Goal: Task Accomplishment & Management: Complete application form

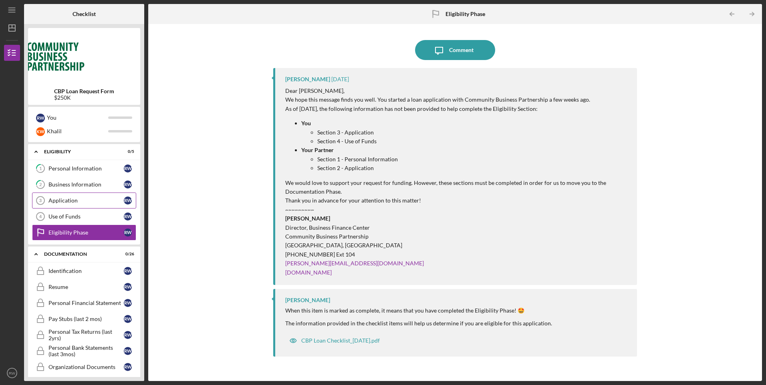
click at [50, 193] on icon "Application 3" at bounding box center [40, 201] width 20 height 20
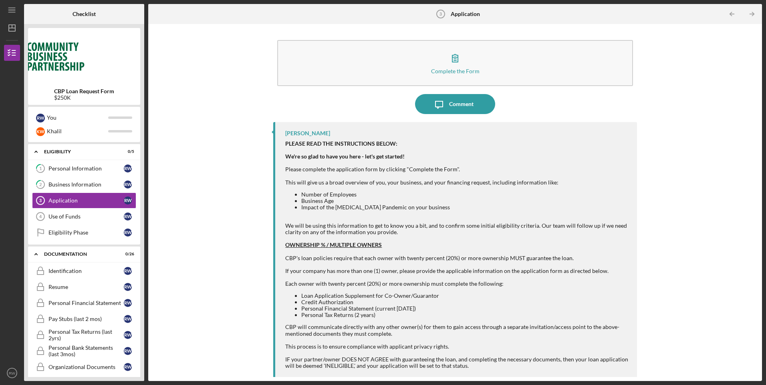
scroll to position [2, 0]
click at [81, 231] on div "Eligibility Phase" at bounding box center [85, 233] width 75 height 6
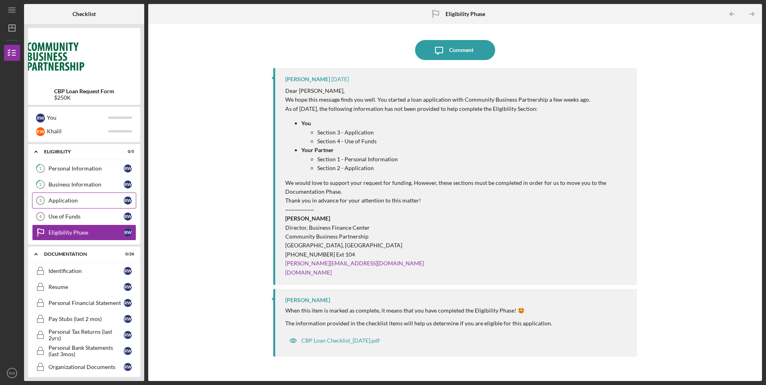
click at [85, 205] on link "Application 3 Application R W" at bounding box center [84, 201] width 104 height 16
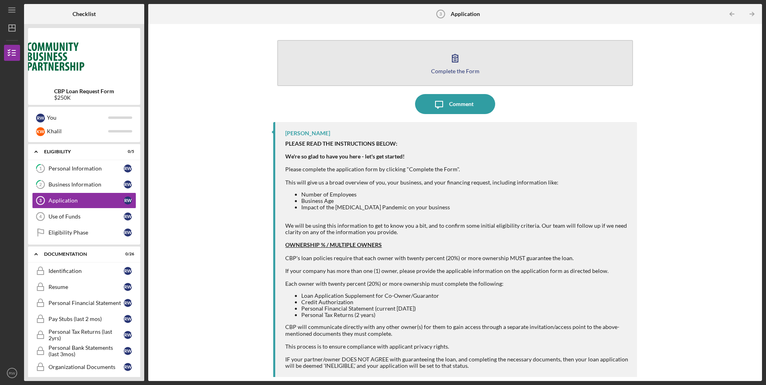
click at [436, 68] on div "Complete the Form" at bounding box center [455, 71] width 48 height 6
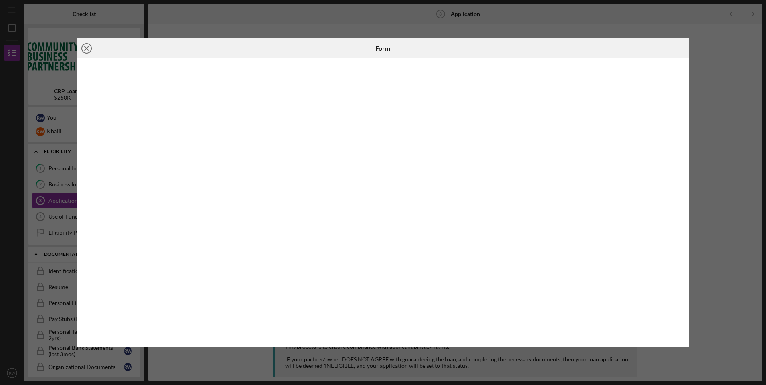
click at [90, 50] on icon "Icon/Close" at bounding box center [87, 48] width 20 height 20
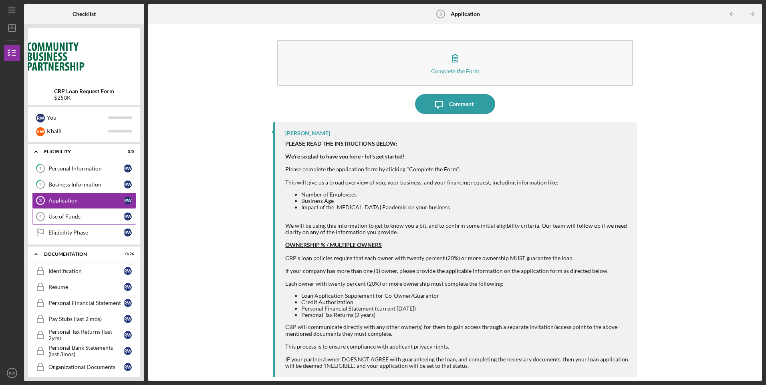
click at [91, 212] on link "Use of Funds 4 Use of Funds R W" at bounding box center [84, 217] width 104 height 16
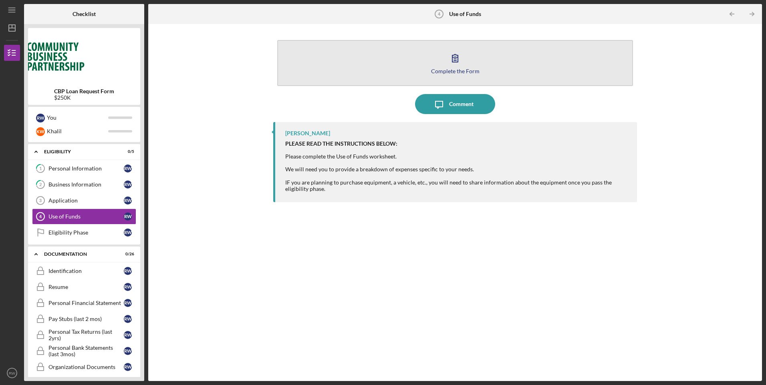
click at [402, 64] on button "Complete the Form Form" at bounding box center [454, 63] width 355 height 46
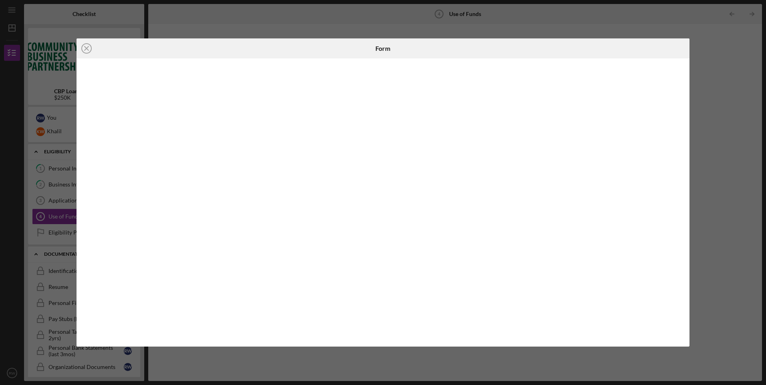
click at [717, 72] on div "Icon/Close Form" at bounding box center [383, 192] width 766 height 385
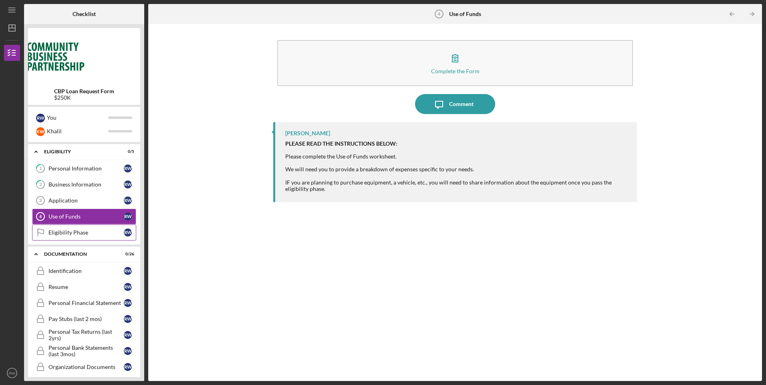
click at [73, 235] on div "Eligibility Phase" at bounding box center [85, 233] width 75 height 6
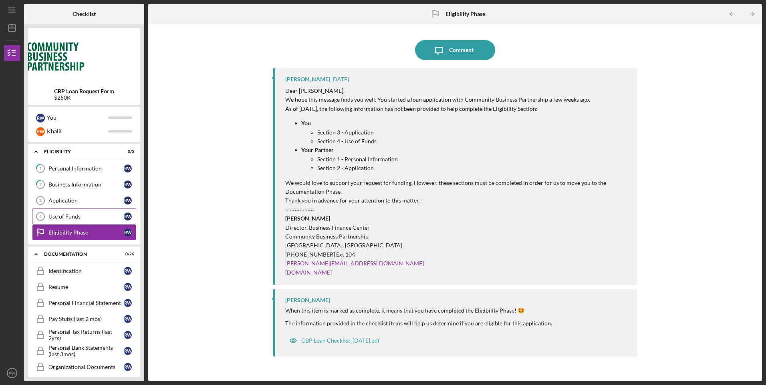
click at [81, 218] on div "Use of Funds" at bounding box center [85, 217] width 75 height 6
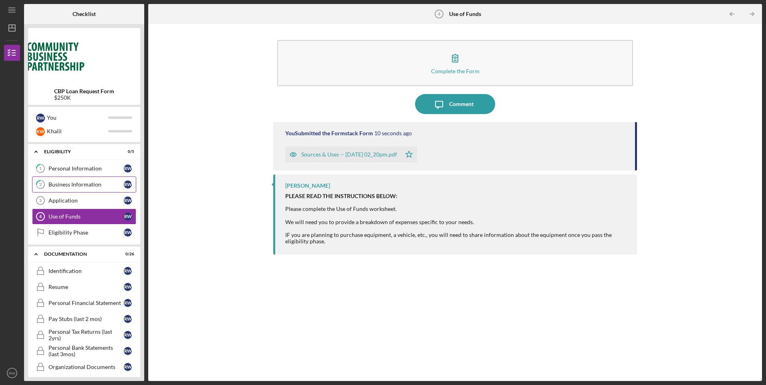
click at [85, 186] on div "Business Information" at bounding box center [85, 184] width 75 height 6
